Goal: Task Accomplishment & Management: Manage account settings

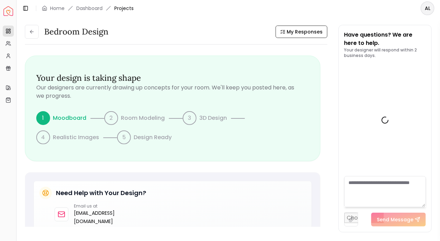
scroll to position [708, 0]
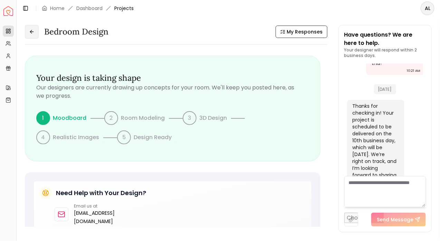
click at [36, 33] on button at bounding box center [32, 32] width 14 height 14
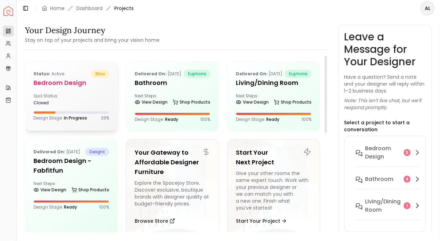
click at [97, 101] on div "Quiz Status: closed" at bounding box center [71, 99] width 76 height 12
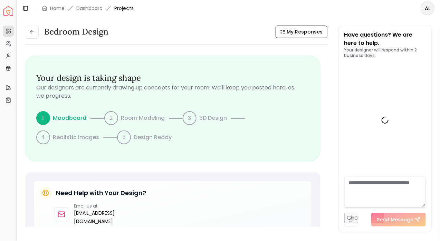
scroll to position [708, 0]
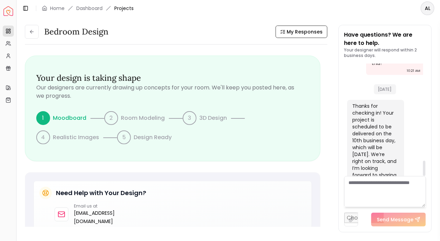
click at [370, 185] on textarea at bounding box center [385, 191] width 82 height 31
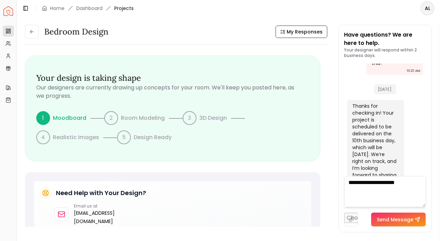
type textarea "**********"
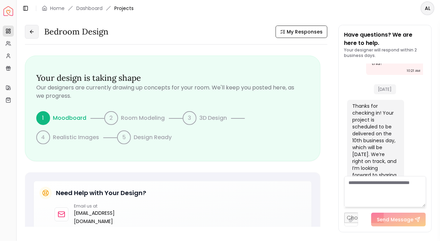
click at [36, 31] on button at bounding box center [32, 32] width 14 height 14
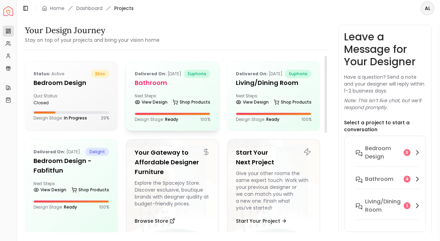
click at [175, 99] on div "Delivered on: [DATE] euphoria Bathroom Next Steps: View Design Shop Products De…" at bounding box center [172, 95] width 92 height 69
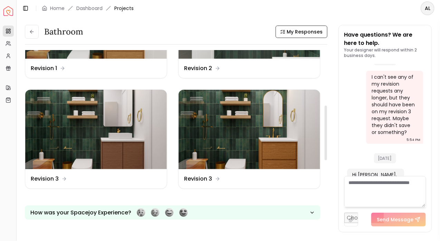
scroll to position [191, 0]
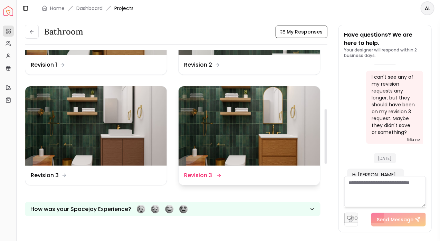
click at [205, 170] on div "Design Name Revision 3" at bounding box center [250, 175] width 142 height 19
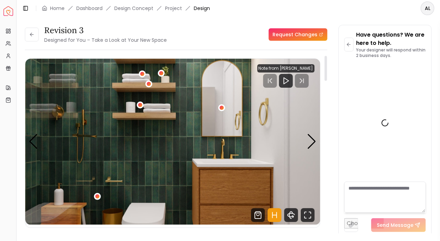
scroll to position [2366, 0]
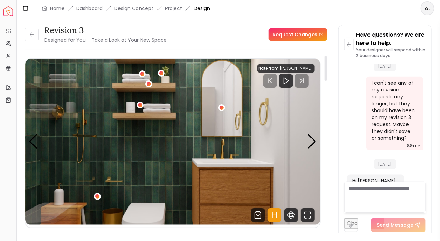
click at [219, 167] on img "1 / 3" at bounding box center [172, 142] width 295 height 166
click at [303, 216] on icon "Fullscreen" at bounding box center [308, 215] width 14 height 14
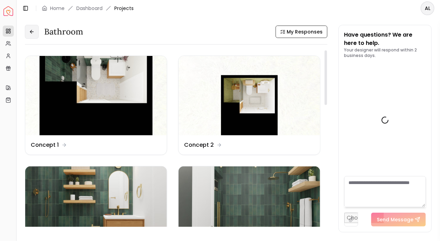
click at [29, 38] on button at bounding box center [32, 32] width 14 height 14
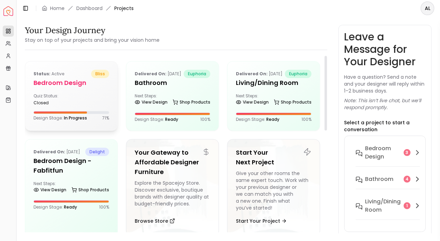
click at [59, 107] on div "Status: active bliss Bedroom design Quiz Status: closed Design Stage: In Progre…" at bounding box center [71, 95] width 92 height 68
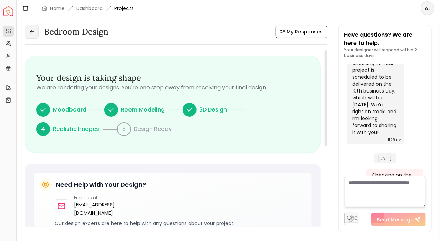
click at [27, 31] on button at bounding box center [32, 32] width 14 height 14
